Goal: Transaction & Acquisition: Download file/media

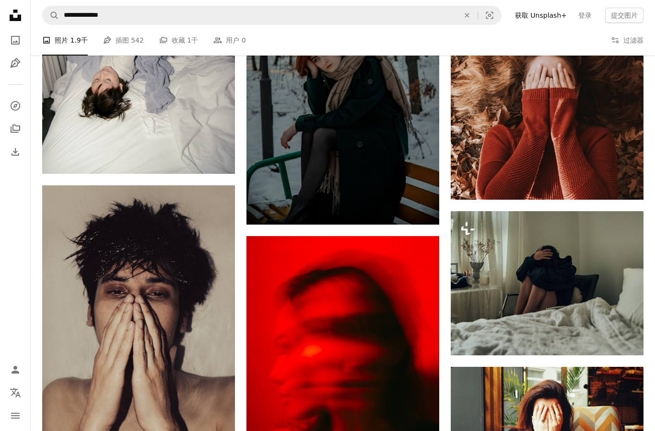
scroll to position [16412, 0]
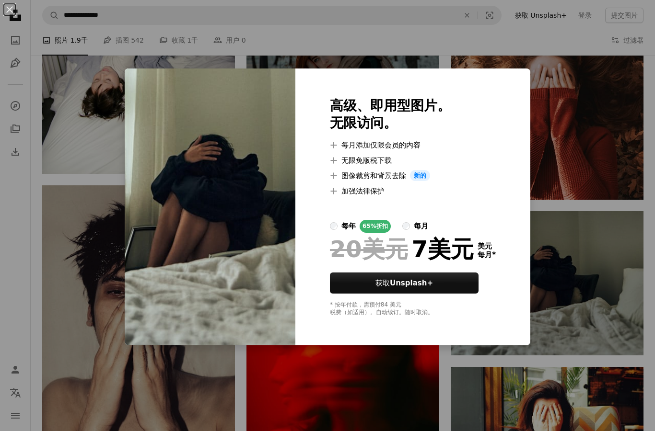
click at [607, 303] on div "An X shape 高级、即用型图片。 无限访问。 A plus sign 每月添加仅限会员的内容 A plus sign 无限免版税下载 A plus s…" at bounding box center [327, 215] width 655 height 431
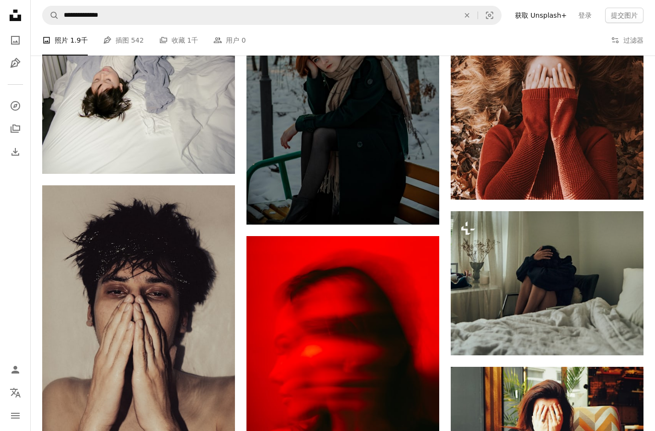
click at [597, 305] on img at bounding box center [546, 283] width 193 height 145
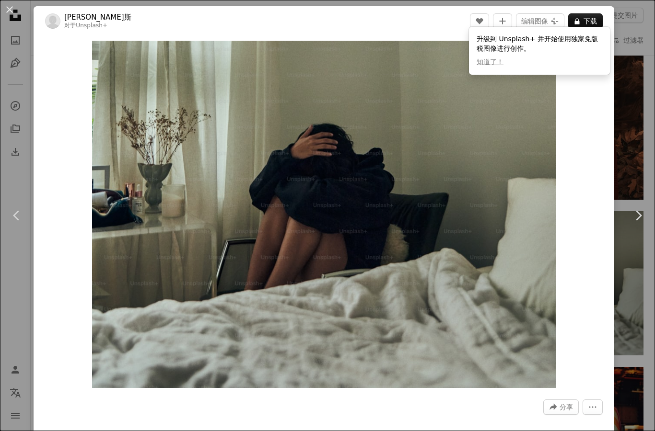
scroll to position [8, 0]
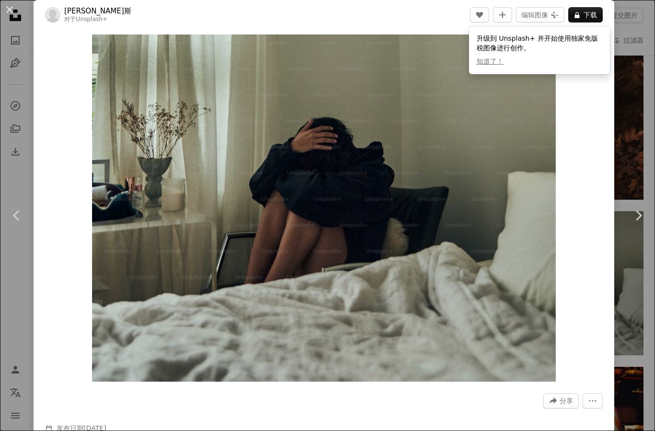
click at [593, 12] on font "下载" at bounding box center [589, 15] width 13 height 8
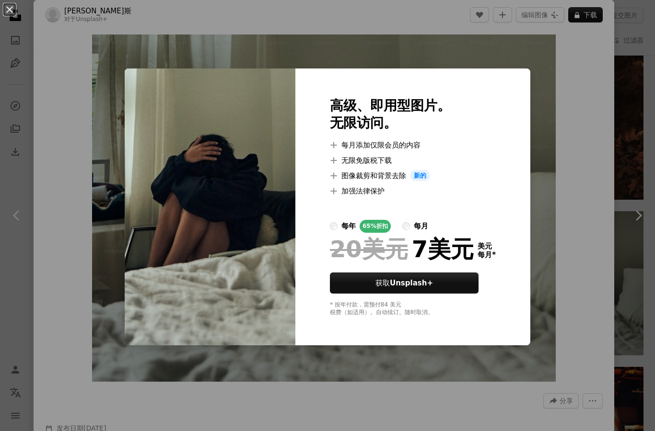
click at [574, 237] on div "An X shape 高级、即用型图片。 无限访问。 A plus sign 每月添加仅限会员的内容 A plus sign 无限免版税下载 A plus s…" at bounding box center [327, 215] width 655 height 431
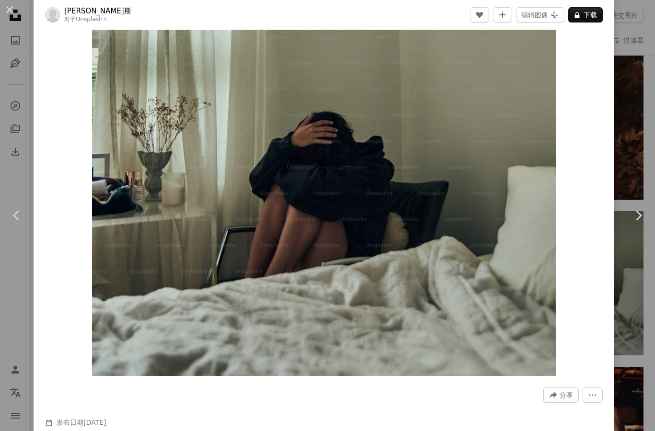
scroll to position [14, 0]
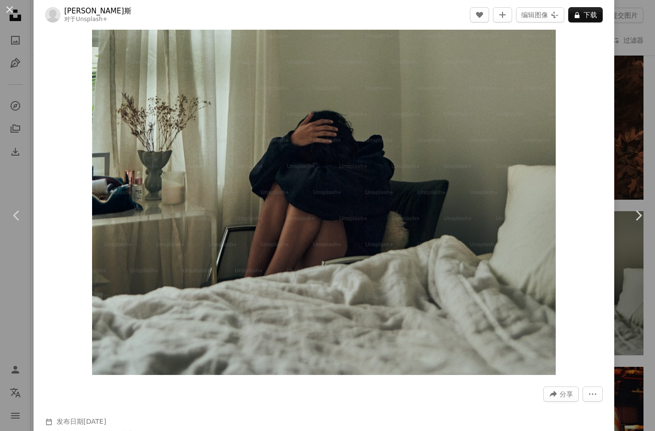
click at [555, 35] on img "放大此图像" at bounding box center [323, 201] width 463 height 347
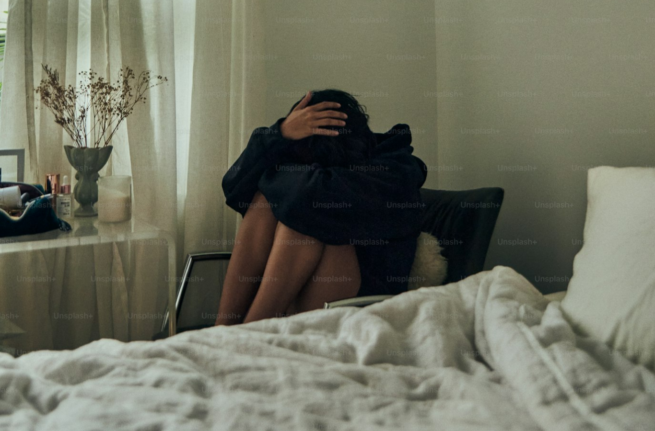
scroll to position [27, 0]
click at [632, 11] on img "Zoom out on this image" at bounding box center [328, 219] width 656 height 492
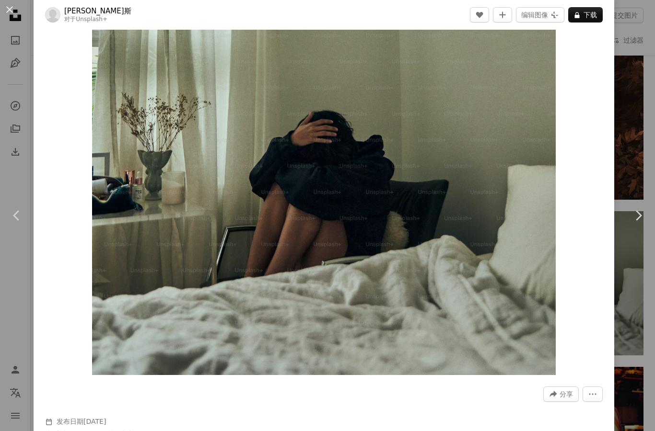
click at [14, 7] on button "An X shape" at bounding box center [10, 10] width 12 height 12
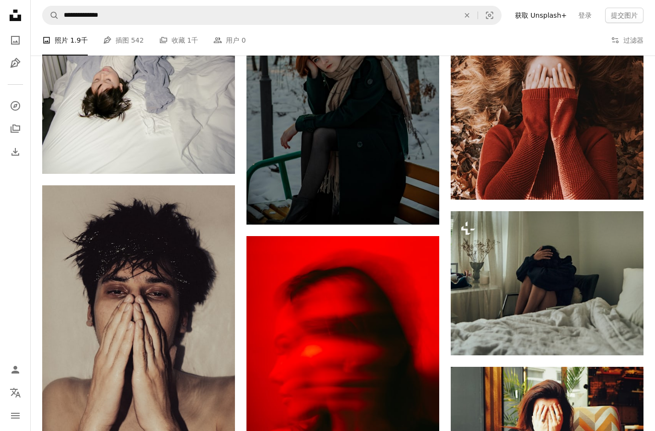
click at [631, 175] on link "Arrow pointing down" at bounding box center [623, 182] width 19 height 15
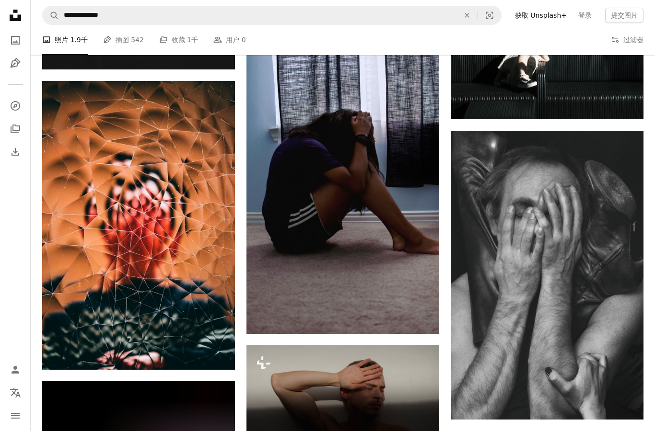
scroll to position [18539, 0]
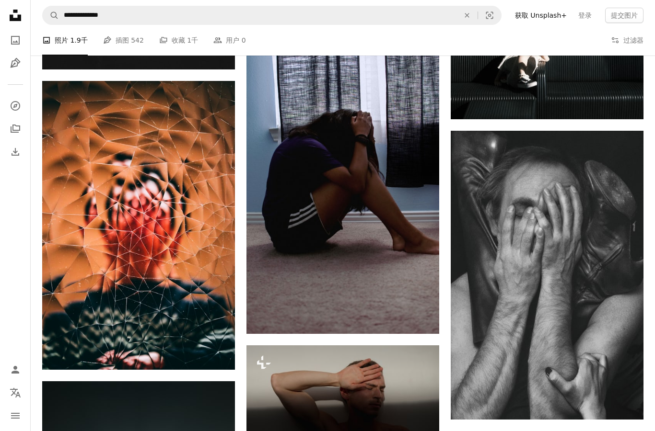
click at [408, 288] on img at bounding box center [342, 188] width 193 height 291
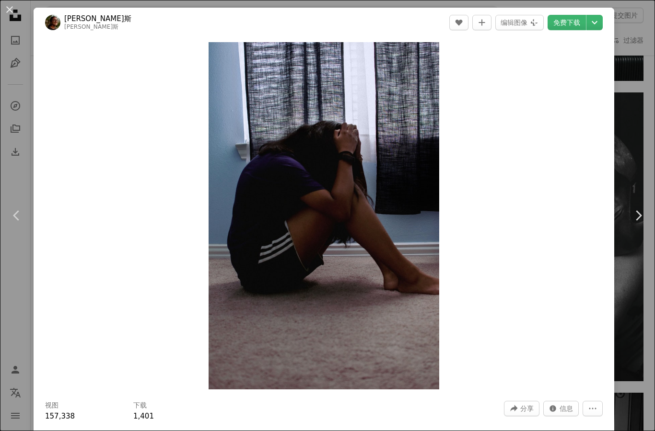
click at [579, 20] on font "免费下载" at bounding box center [566, 23] width 27 height 8
click at [597, 23] on icon "选择下载大小" at bounding box center [594, 22] width 6 height 3
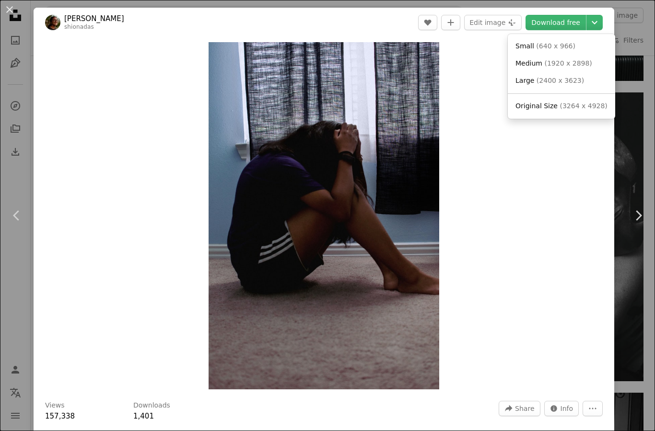
click at [543, 189] on dialog "An X shape Chevron left Chevron right Shiona Das shionadas A heart A plus sign …" at bounding box center [327, 215] width 655 height 431
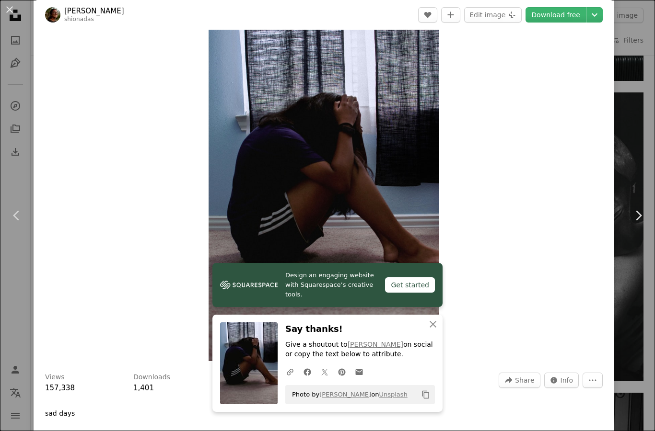
scroll to position [32, 0]
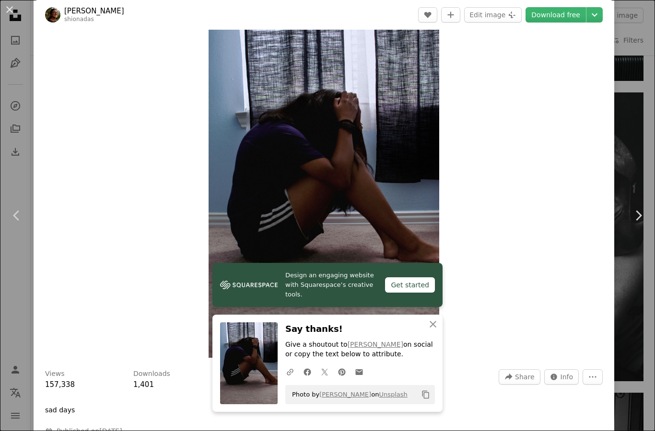
click at [430, 327] on icon "An X shape" at bounding box center [433, 325] width 12 height 12
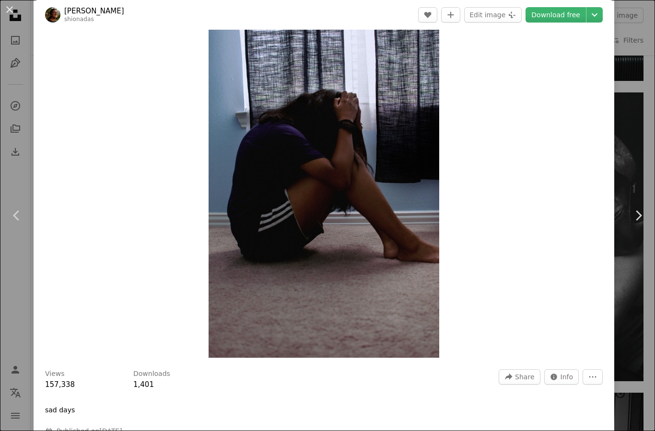
click at [414, 308] on img "Zoom in on this image" at bounding box center [323, 184] width 230 height 347
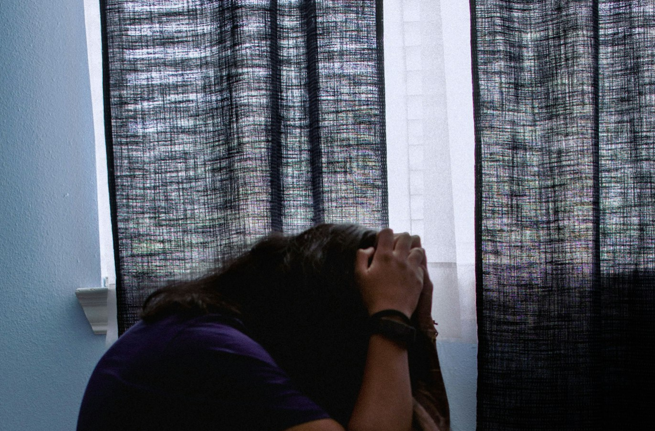
scroll to position [279, 0]
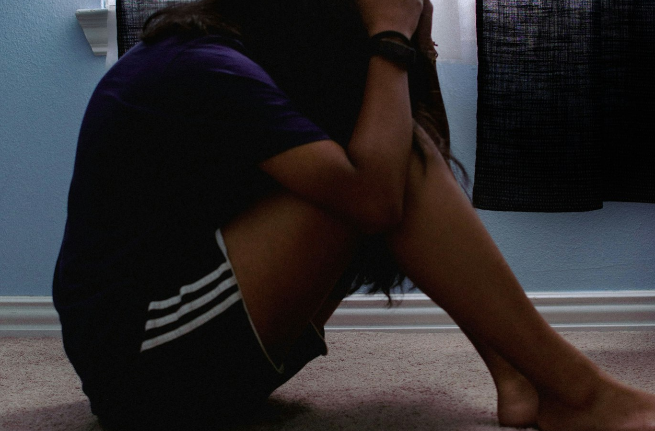
click at [493, 280] on img "Zoom out on this image" at bounding box center [328, 215] width 656 height 989
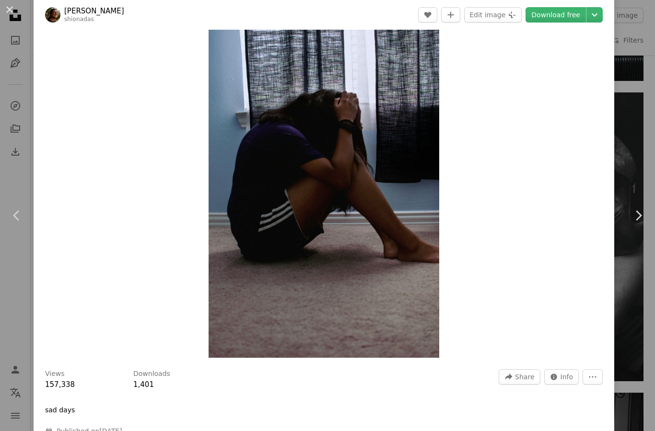
click at [597, 14] on icon "Choose download size" at bounding box center [594, 14] width 6 height 3
click at [566, 74] on span "( 2400 x 3623 )" at bounding box center [559, 73] width 47 height 8
click at [5, 11] on button "An X shape" at bounding box center [10, 10] width 12 height 12
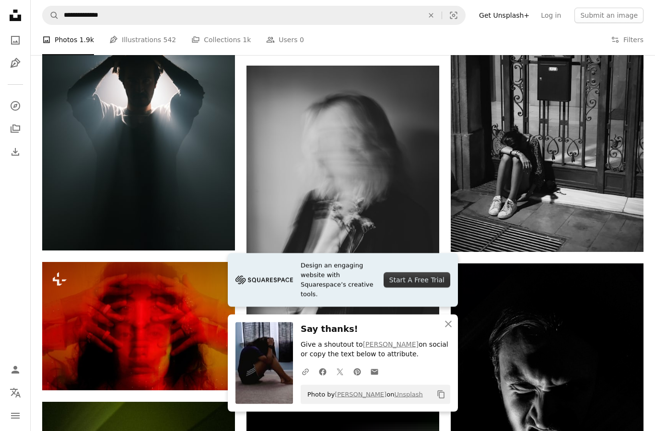
scroll to position [18968, 0]
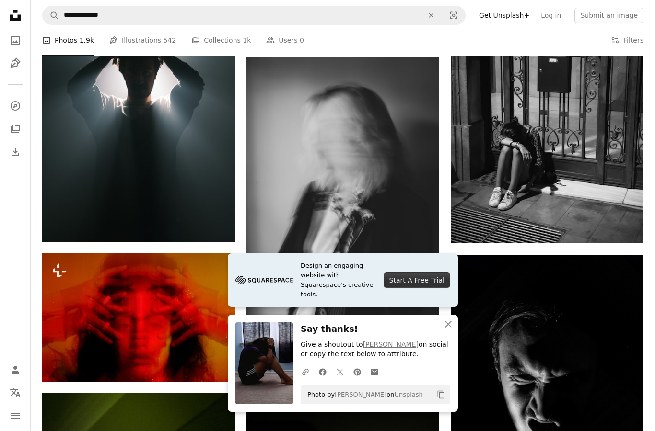
click at [448, 330] on icon "An X shape" at bounding box center [448, 325] width 12 height 12
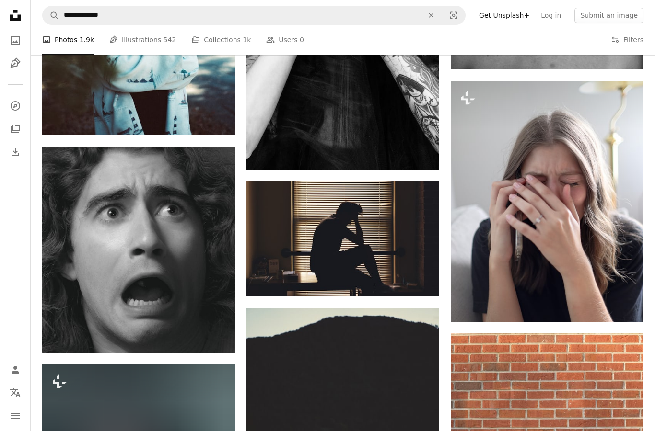
scroll to position [27790, 0]
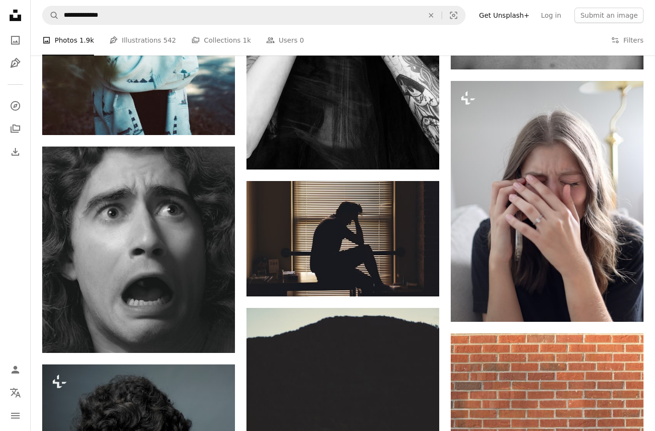
click at [421, 276] on icon "Arrow pointing down" at bounding box center [420, 279] width 8 height 12
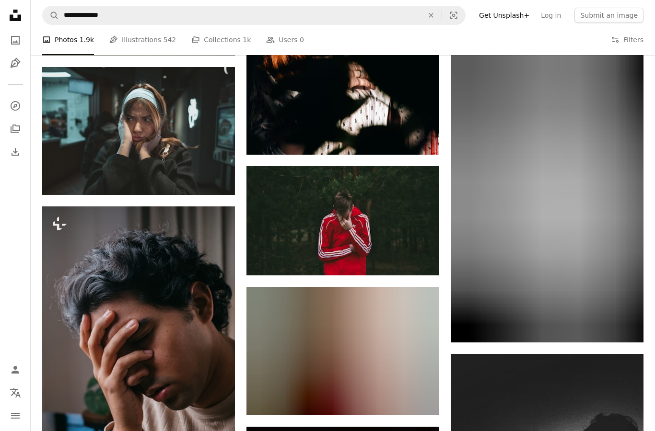
scroll to position [34303, 0]
